Goal: Navigation & Orientation: Find specific page/section

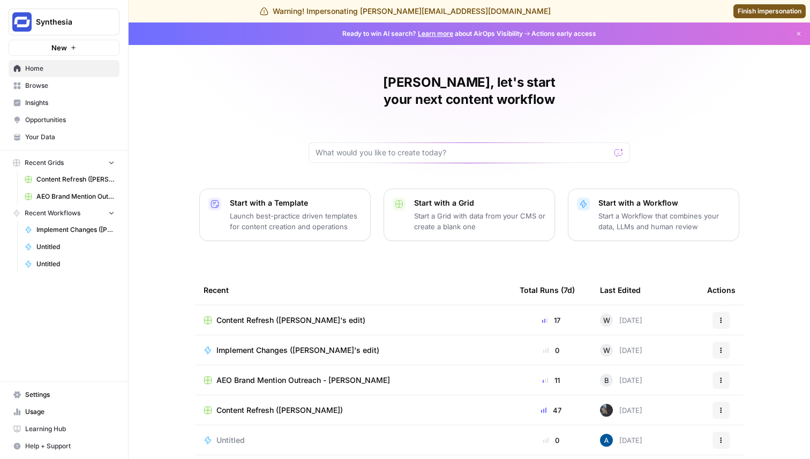
click at [37, 95] on link "Insights" at bounding box center [64, 102] width 111 height 17
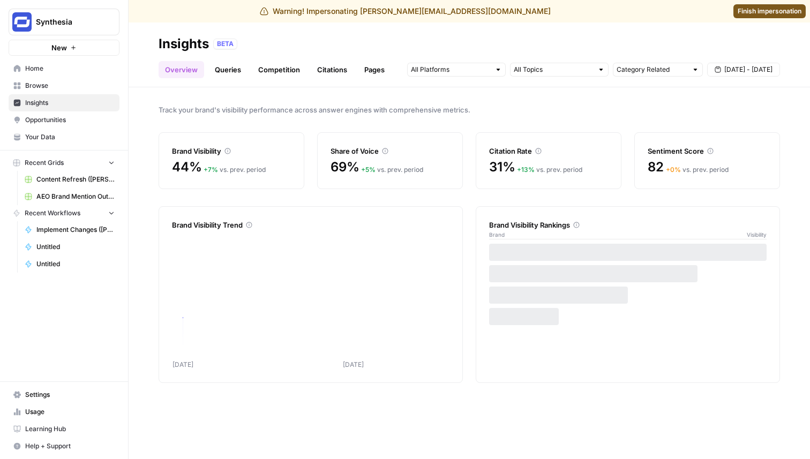
click at [231, 66] on link "Queries" at bounding box center [227, 69] width 39 height 17
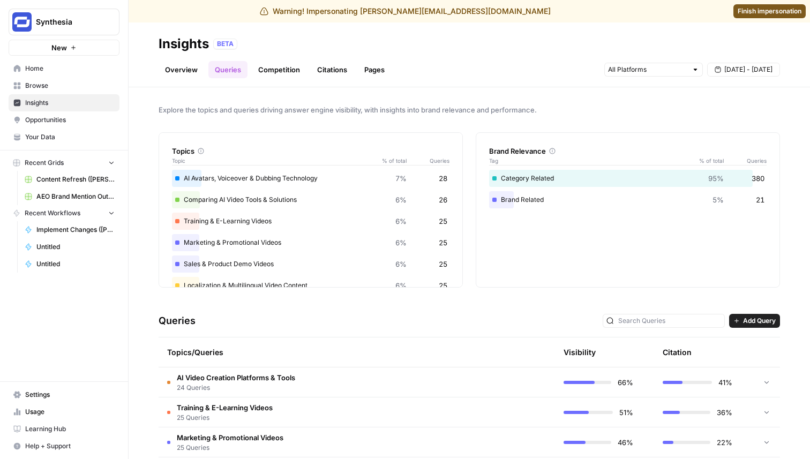
click at [187, 64] on link "Overview" at bounding box center [182, 69] width 46 height 17
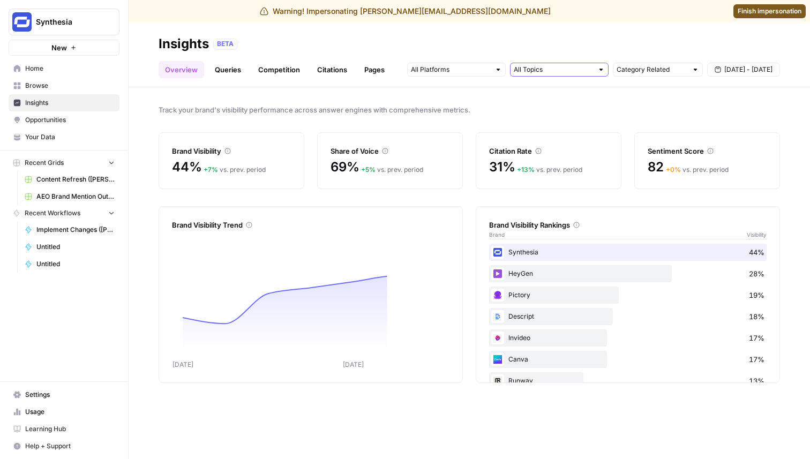
click at [537, 72] on input "text" at bounding box center [553, 69] width 79 height 11
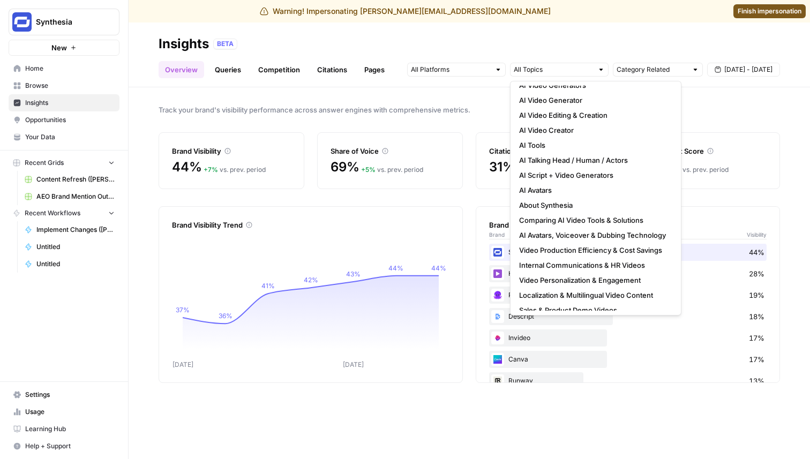
scroll to position [243, 0]
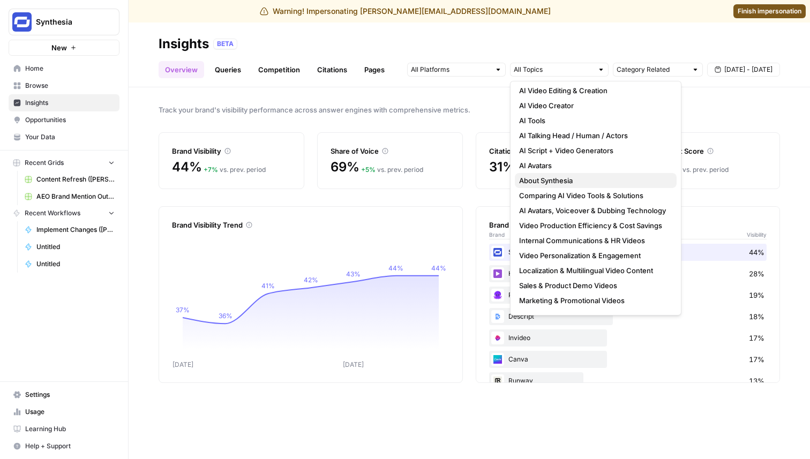
click at [567, 180] on span "About Synthesia" at bounding box center [593, 180] width 149 height 11
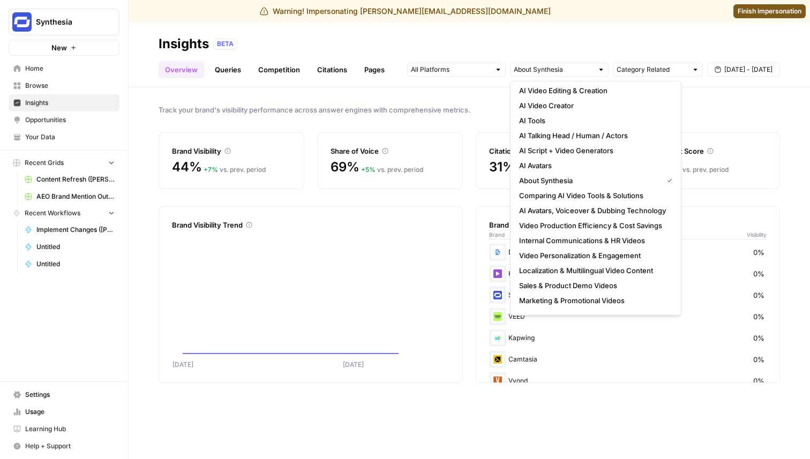
click at [435, 107] on span "Track your brand's visibility performance across answer engines with comprehens…" at bounding box center [470, 109] width 622 height 11
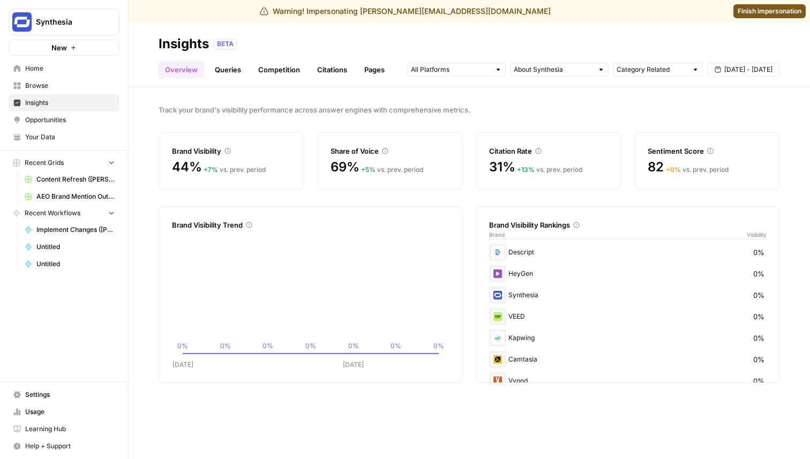
click at [768, 13] on span "Finish impersonation" at bounding box center [770, 11] width 64 height 10
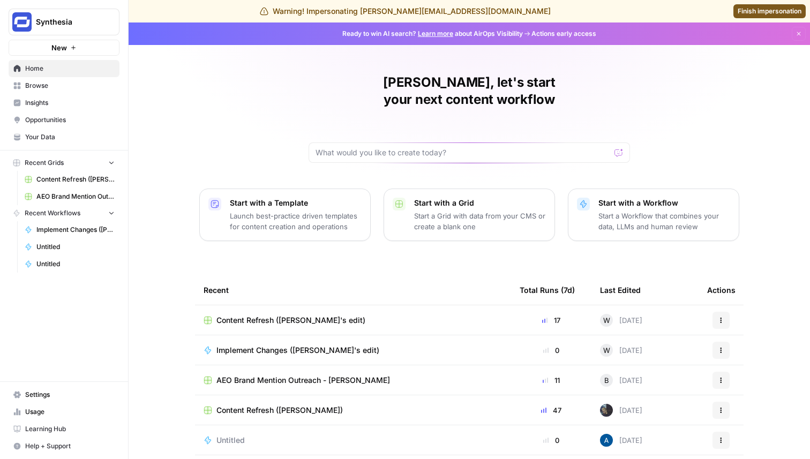
click at [47, 108] on link "Insights" at bounding box center [64, 102] width 111 height 17
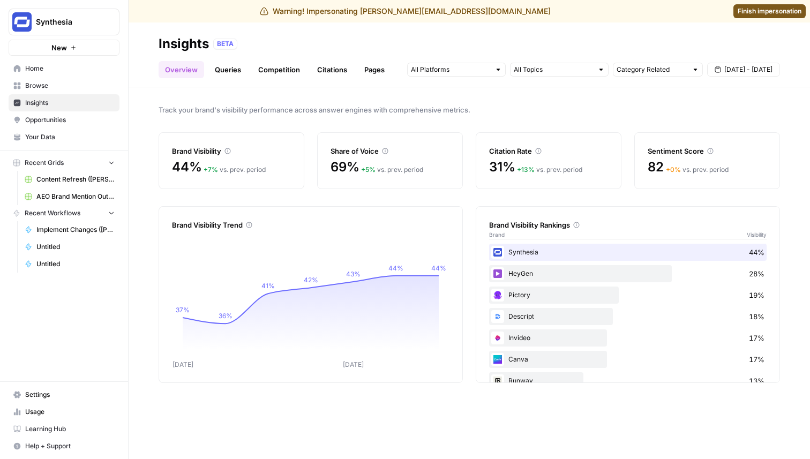
click at [226, 70] on link "Queries" at bounding box center [227, 69] width 39 height 17
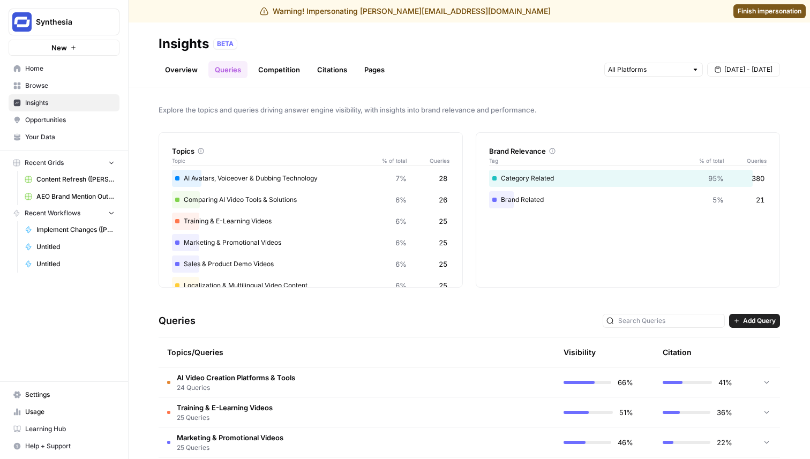
click at [177, 72] on link "Overview" at bounding box center [182, 69] width 46 height 17
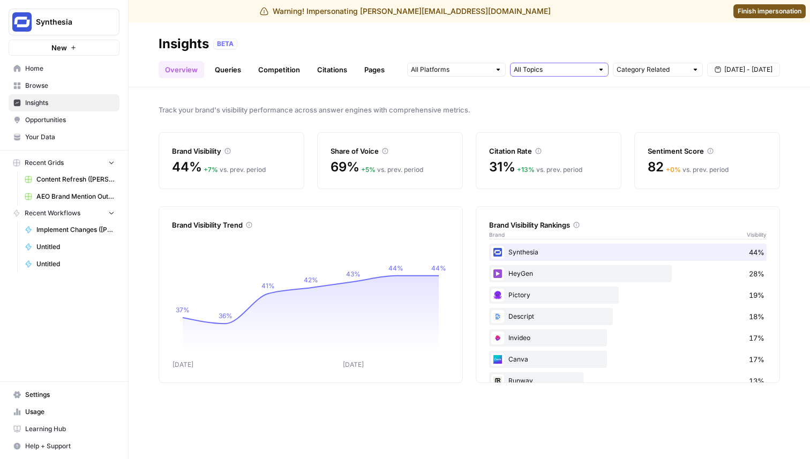
click at [552, 65] on input "text" at bounding box center [553, 69] width 79 height 11
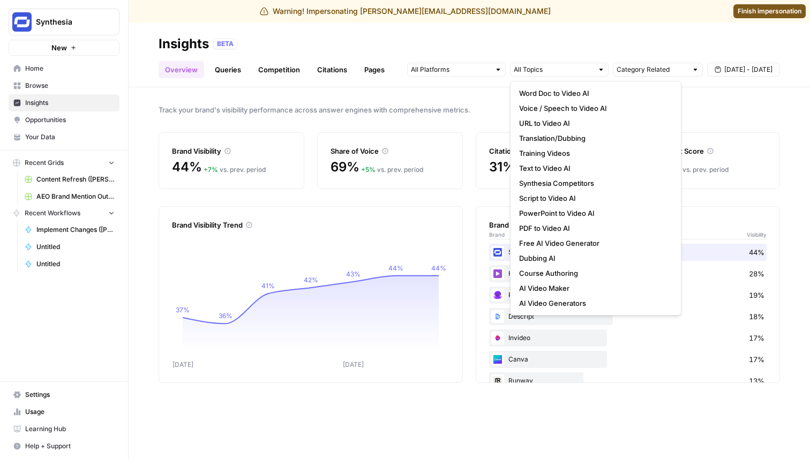
click at [225, 66] on link "Queries" at bounding box center [227, 69] width 39 height 17
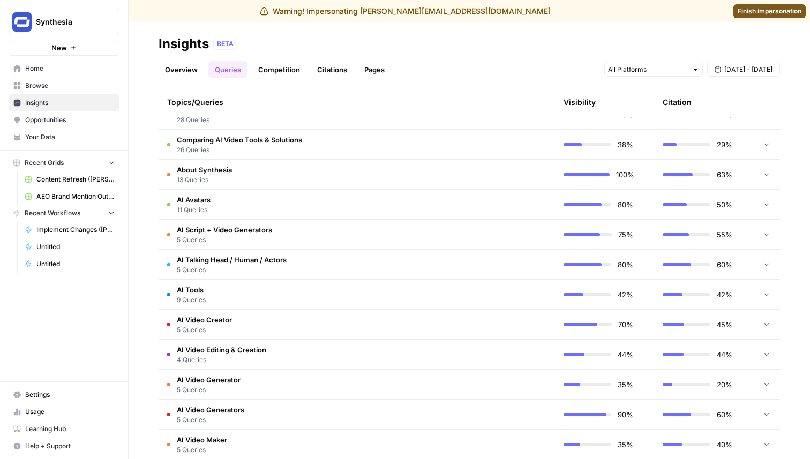
scroll to position [504, 0]
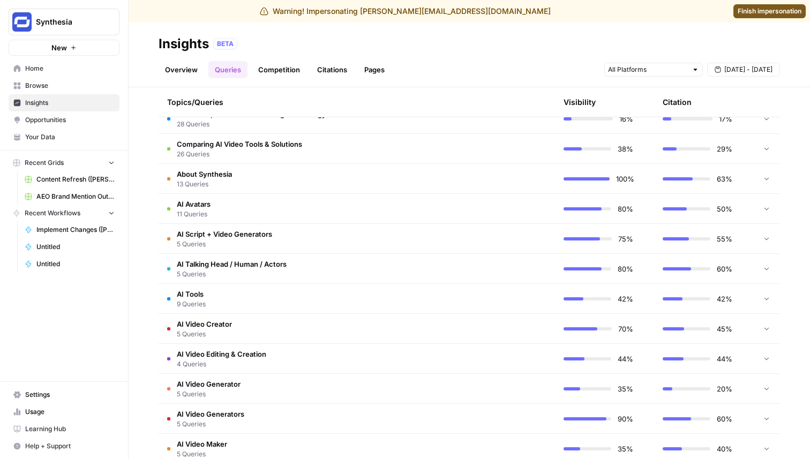
click at [234, 175] on td "About Synthesia 13 Queries" at bounding box center [306, 178] width 295 height 29
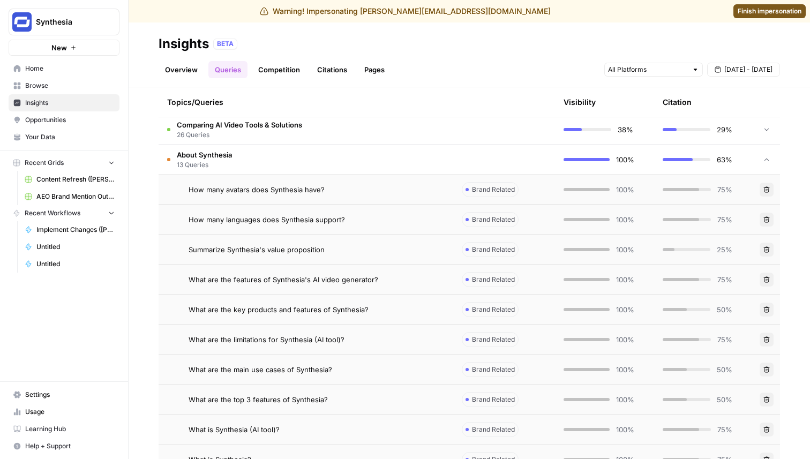
scroll to position [509, 0]
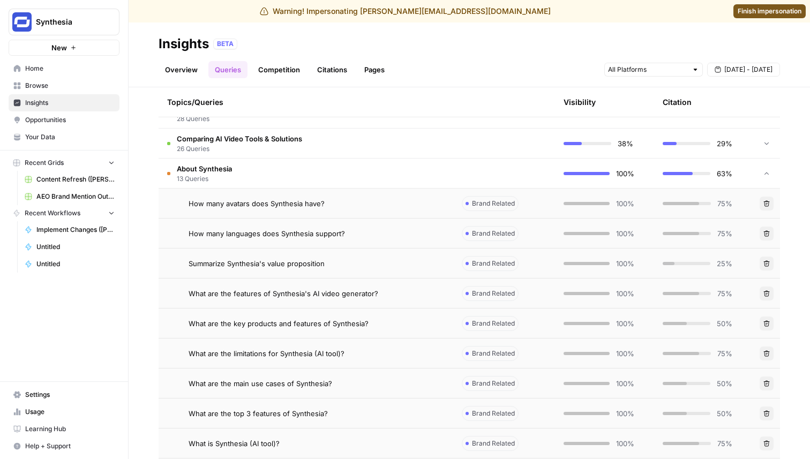
click at [294, 198] on span "How many avatars does Synthesia have?" at bounding box center [257, 203] width 136 height 11
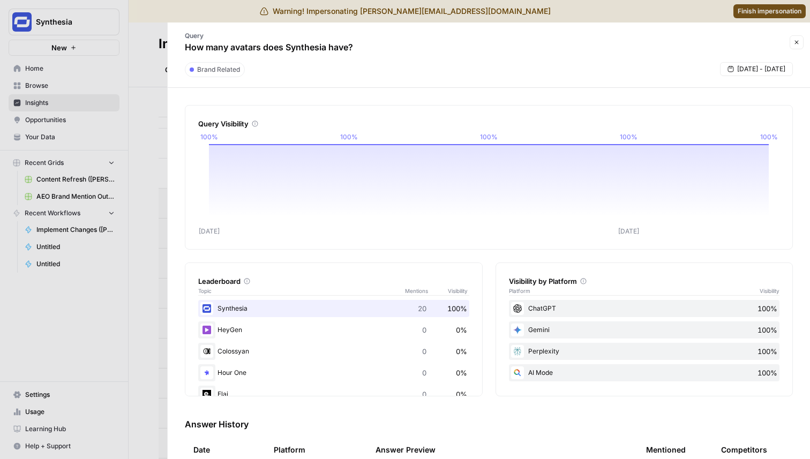
click at [791, 39] on button "Close" at bounding box center [797, 42] width 14 height 14
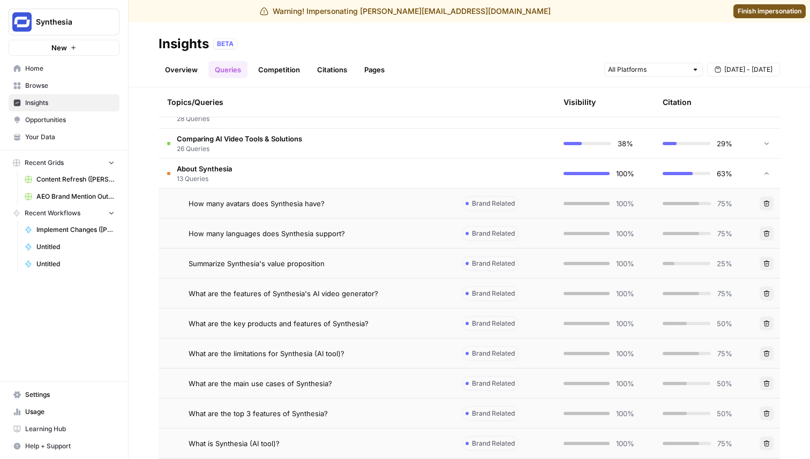
click at [188, 71] on link "Overview" at bounding box center [182, 69] width 46 height 17
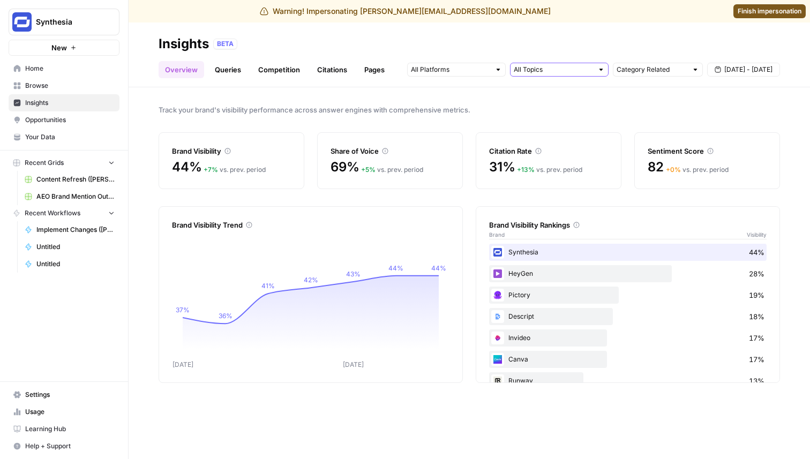
click at [575, 70] on input "text" at bounding box center [553, 69] width 79 height 11
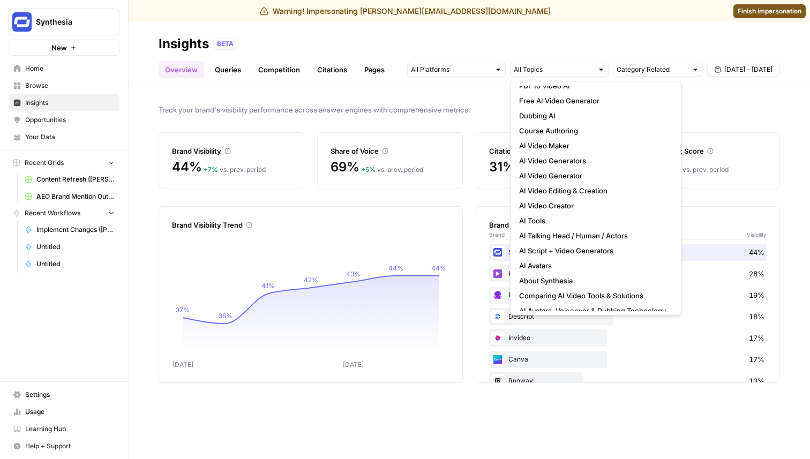
scroll to position [162, 0]
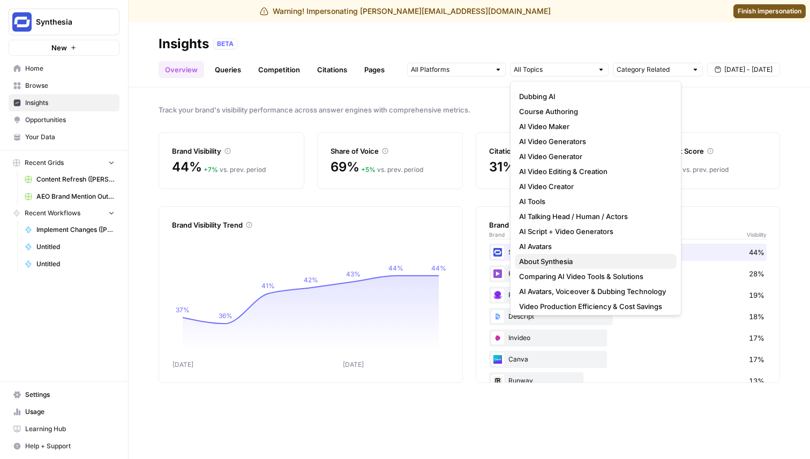
click at [551, 257] on span "About Synthesia" at bounding box center [593, 261] width 149 height 11
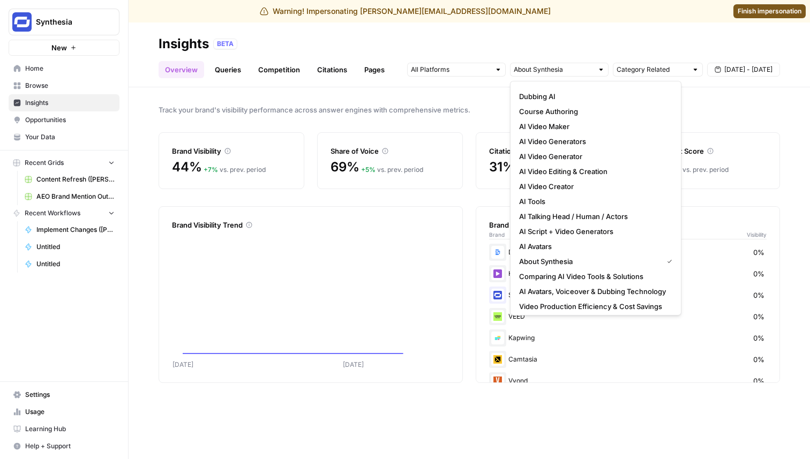
click at [473, 120] on div "Track your brand's visibility performance across answer engines with comprehens…" at bounding box center [470, 273] width 682 height 372
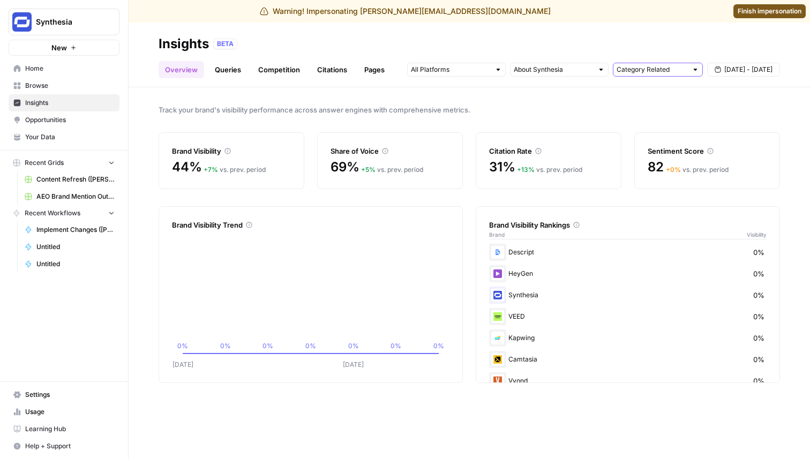
click at [648, 70] on input "text" at bounding box center [652, 69] width 71 height 11
click at [641, 94] on span "All Queries" at bounding box center [656, 93] width 68 height 11
type input "All Queries"
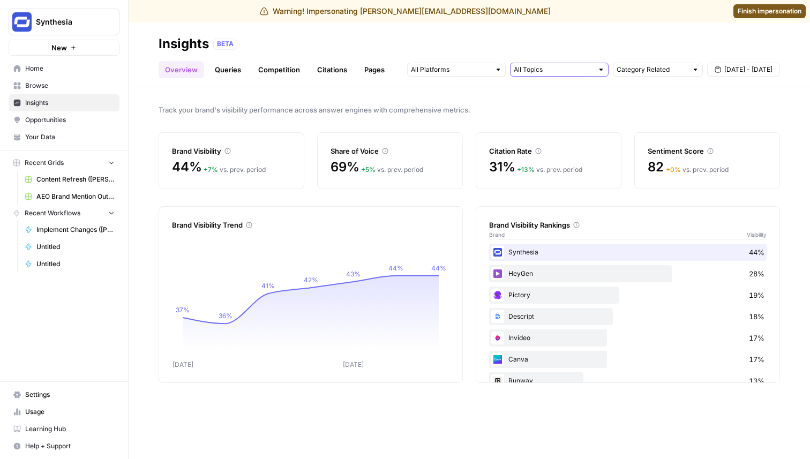
click at [533, 71] on input "text" at bounding box center [553, 69] width 79 height 11
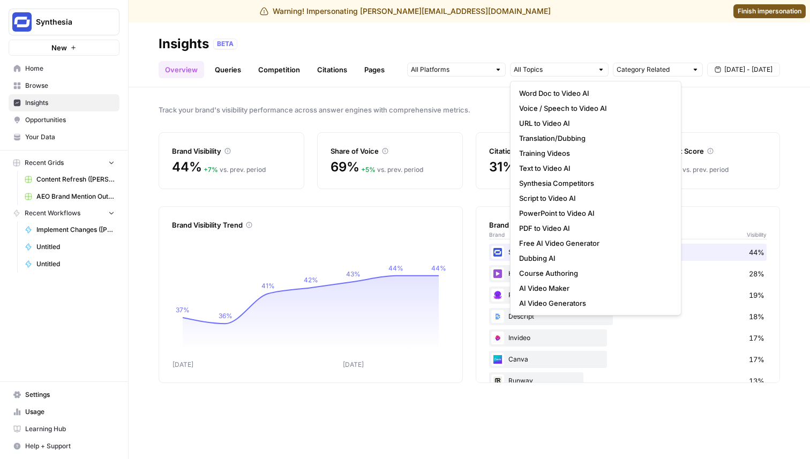
click at [553, 20] on div "Warning! Impersonating nicolas.tinte@airops.com Finish impersonation" at bounding box center [405, 11] width 810 height 23
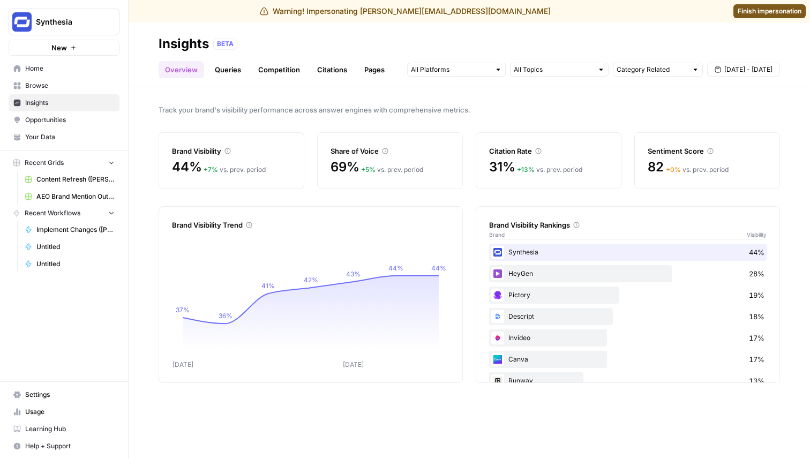
click at [226, 75] on link "Queries" at bounding box center [227, 69] width 39 height 17
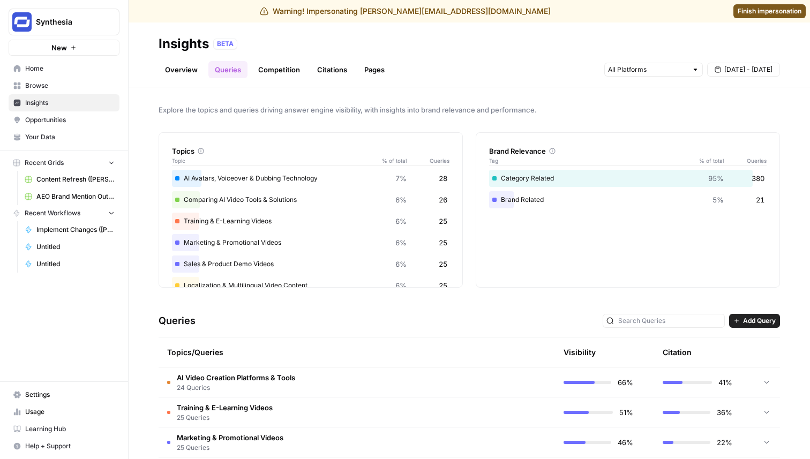
click at [176, 65] on link "Overview" at bounding box center [182, 69] width 46 height 17
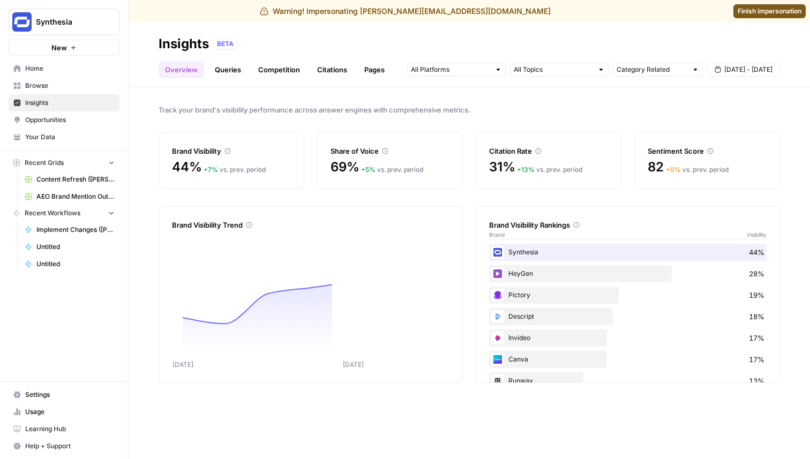
click at [222, 70] on link "Queries" at bounding box center [227, 69] width 39 height 17
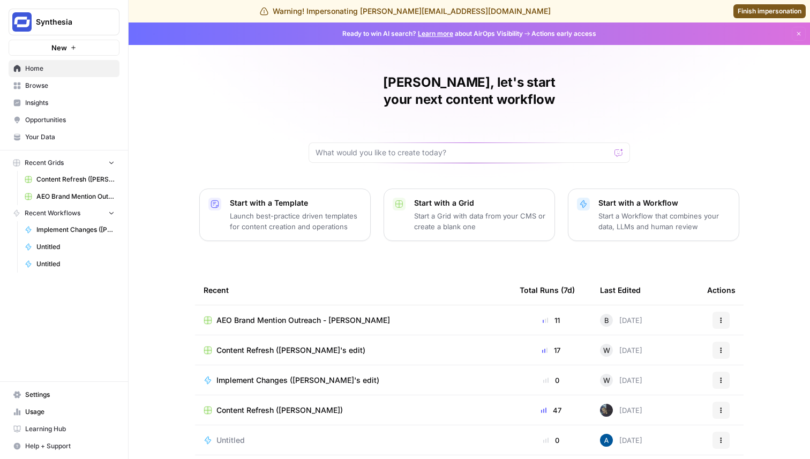
click at [74, 95] on link "Insights" at bounding box center [64, 102] width 111 height 17
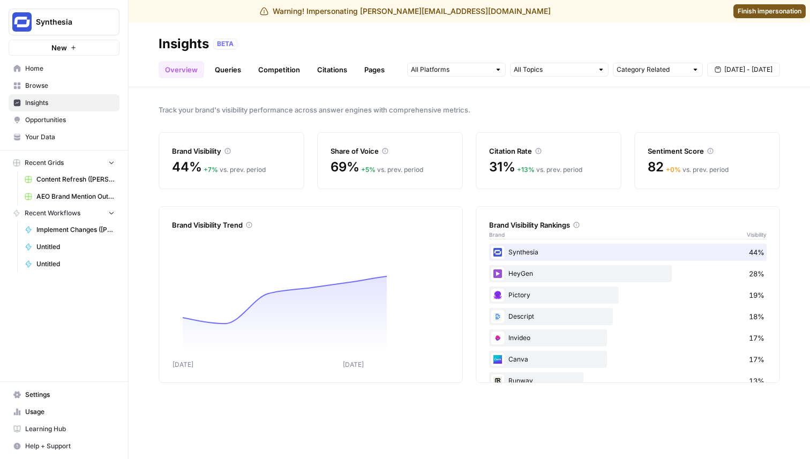
click at [66, 122] on span "Opportunities" at bounding box center [69, 120] width 89 height 10
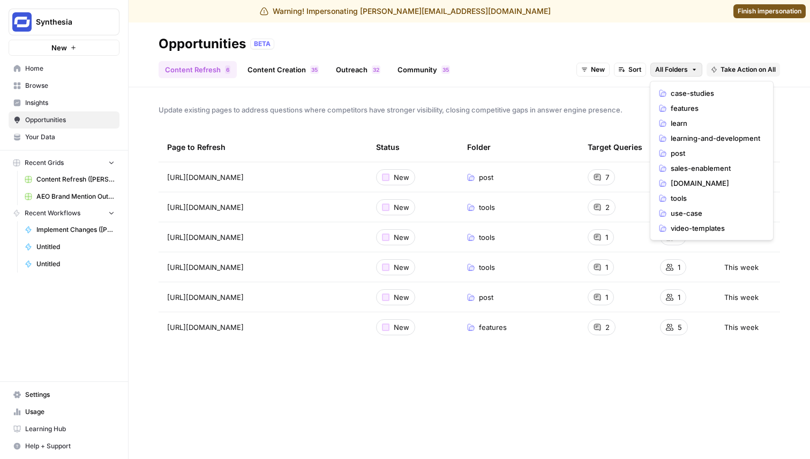
click at [681, 65] on span "All Folders" at bounding box center [671, 70] width 33 height 10
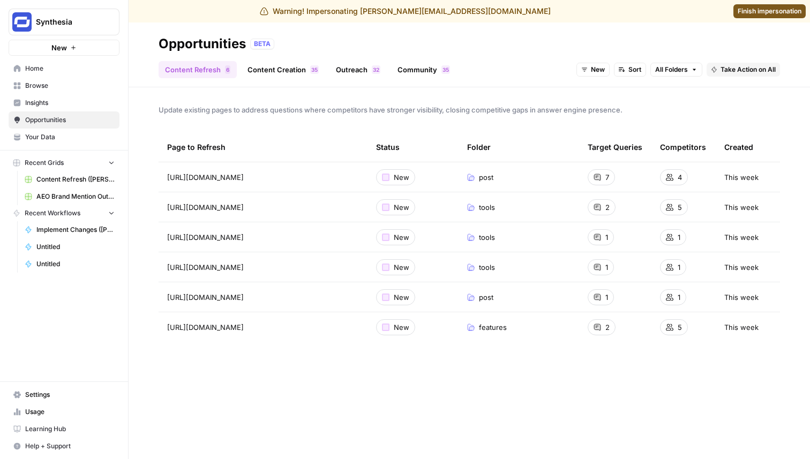
click at [681, 65] on span "All Folders" at bounding box center [671, 70] width 33 height 10
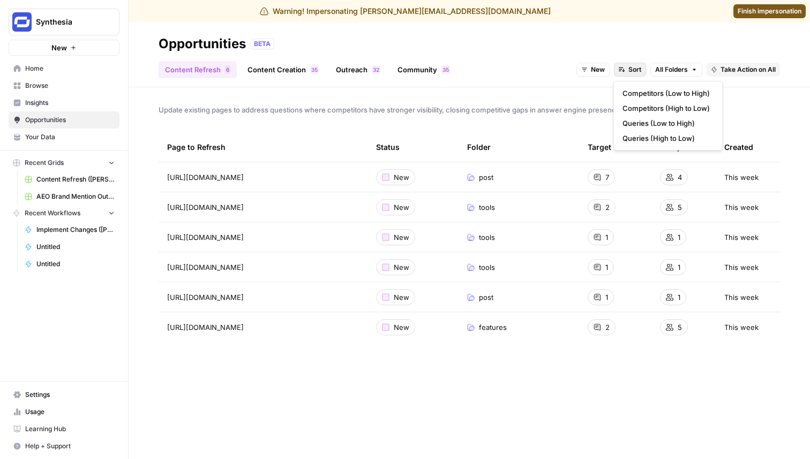
click at [620, 71] on icon "button" at bounding box center [620, 71] width 3 height 1
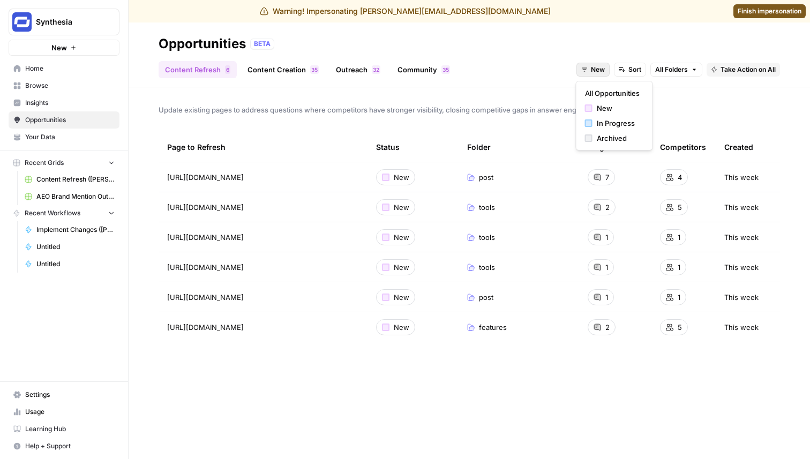
click at [600, 70] on span "New" at bounding box center [598, 70] width 14 height 10
click at [605, 123] on span "In Progress" at bounding box center [618, 123] width 43 height 11
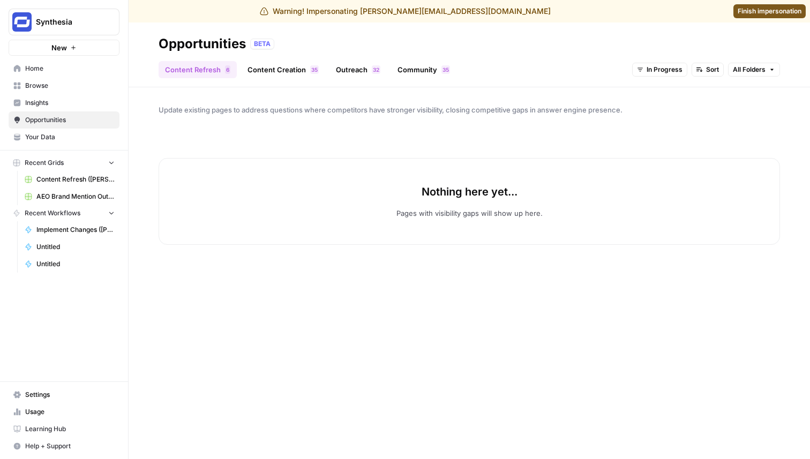
click at [275, 73] on link "Content Creation 5 3" at bounding box center [283, 69] width 84 height 17
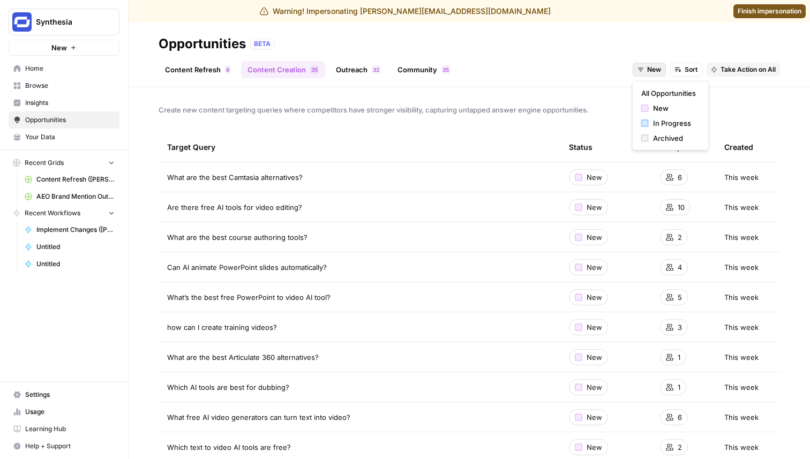
click at [647, 66] on span "New" at bounding box center [654, 70] width 14 height 10
click at [661, 122] on span "In Progress" at bounding box center [674, 123] width 43 height 11
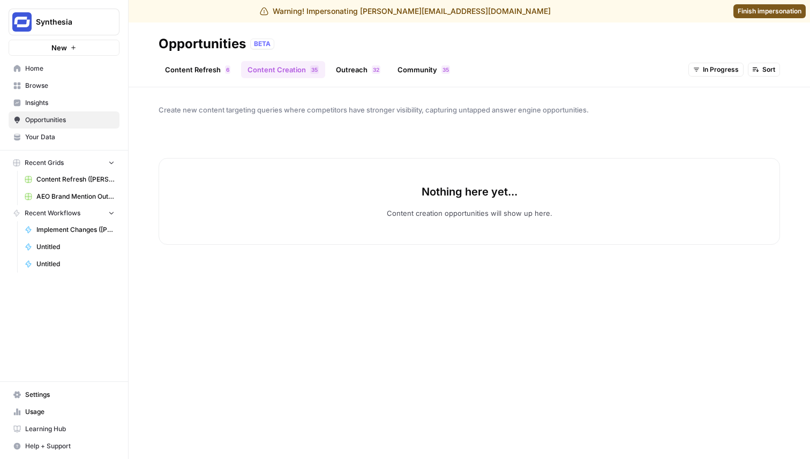
click at [338, 66] on link "Outreach 2 3" at bounding box center [358, 69] width 57 height 17
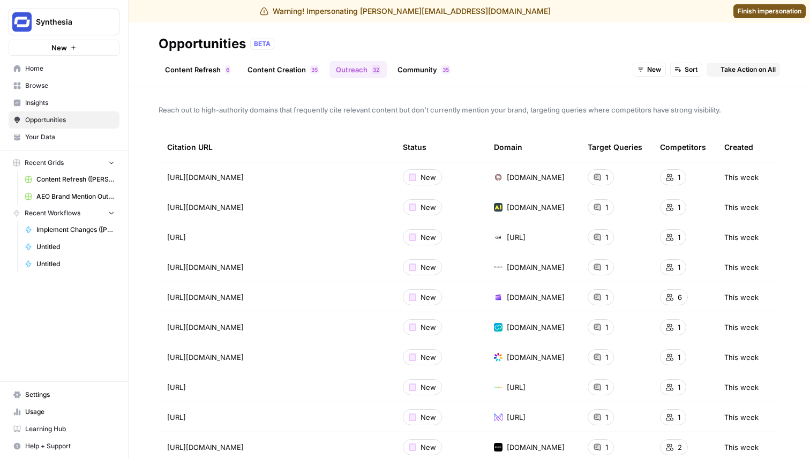
click at [717, 64] on button "Take Action on All" at bounding box center [743, 70] width 73 height 14
click at [686, 45] on div "Opportunities BETA" at bounding box center [470, 43] width 622 height 17
click at [732, 72] on span "Take Action on All" at bounding box center [748, 70] width 55 height 10
click at [714, 52] on div "Opportunities BETA" at bounding box center [470, 43] width 622 height 17
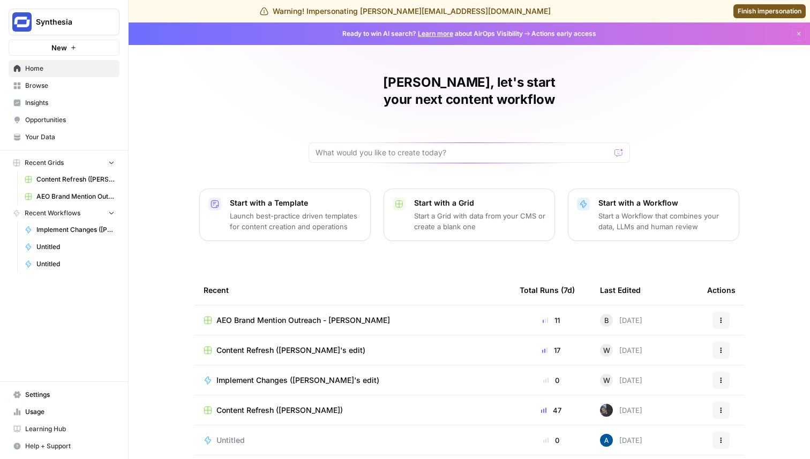
click at [766, 6] on link "Finish impersonation" at bounding box center [770, 11] width 72 height 14
